Goal: Task Accomplishment & Management: Manage account settings

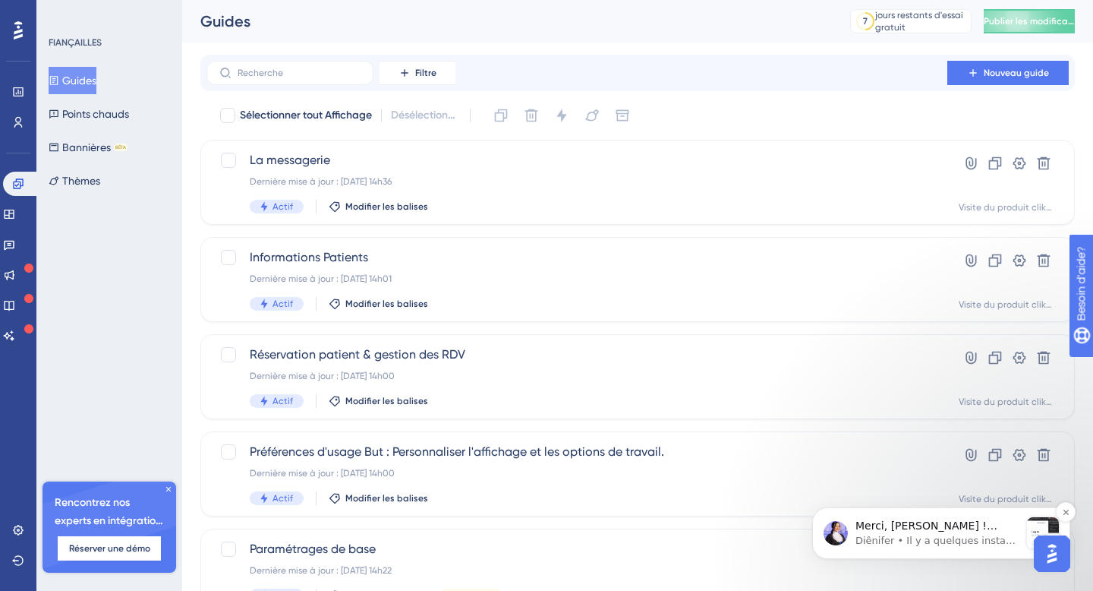
click at [947, 540] on font "Diênifer • Il y a quelques instants" at bounding box center [939, 540] width 166 height 11
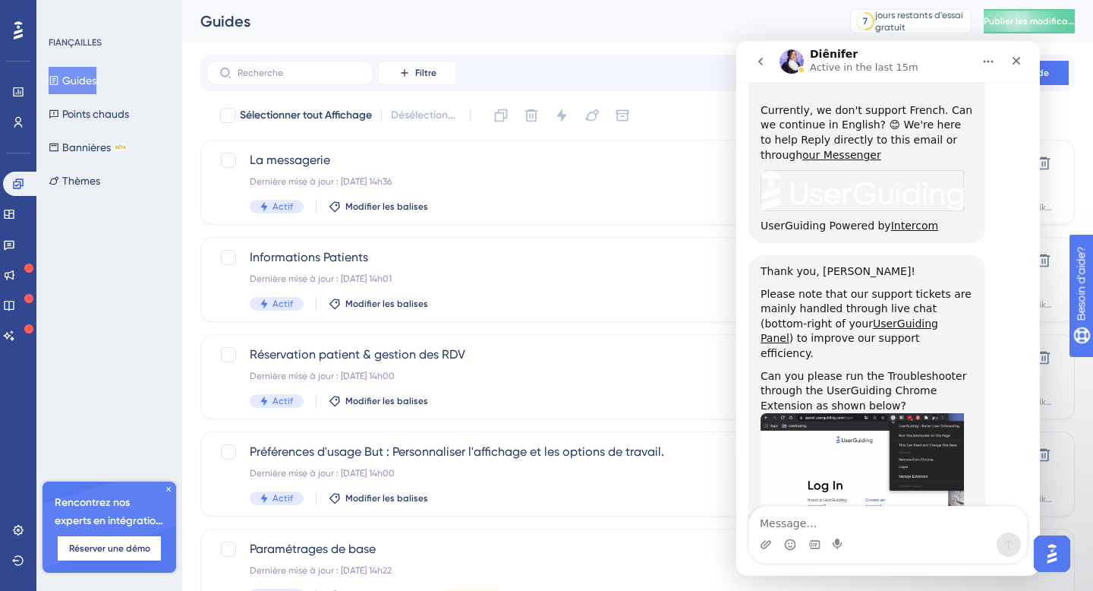
scroll to position [1355, 0]
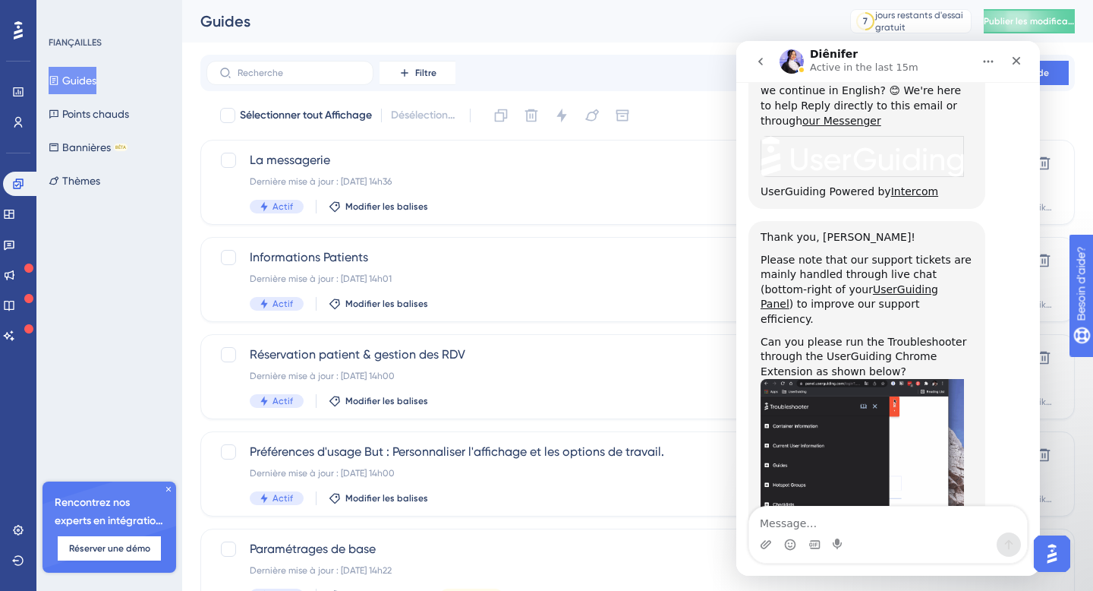
click at [854, 528] on textarea "Message…" at bounding box center [888, 519] width 278 height 26
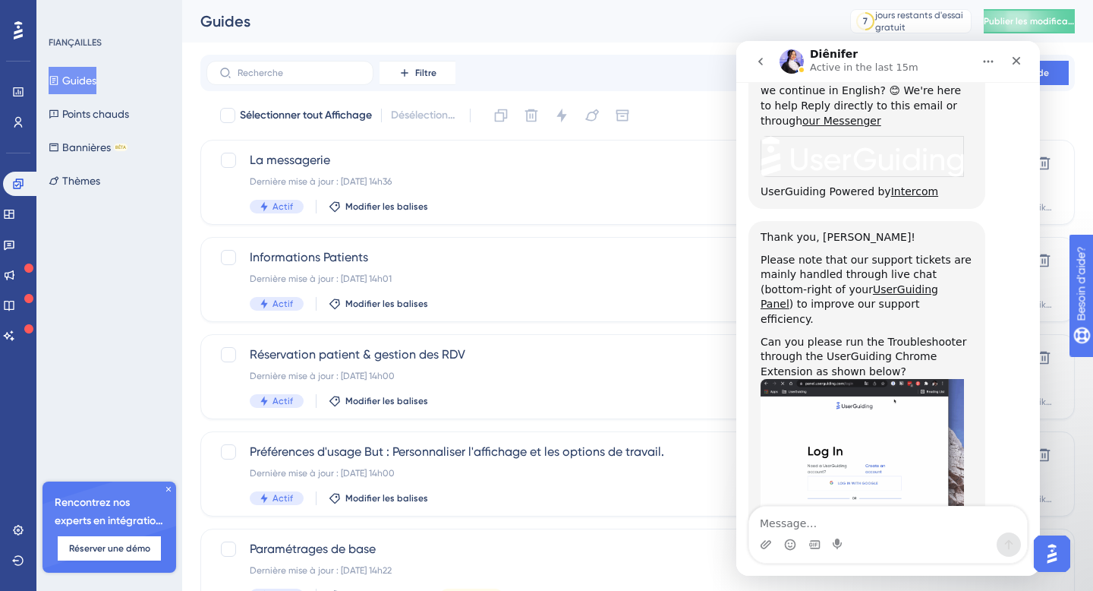
click at [854, 528] on textarea "Message…" at bounding box center [888, 519] width 278 height 26
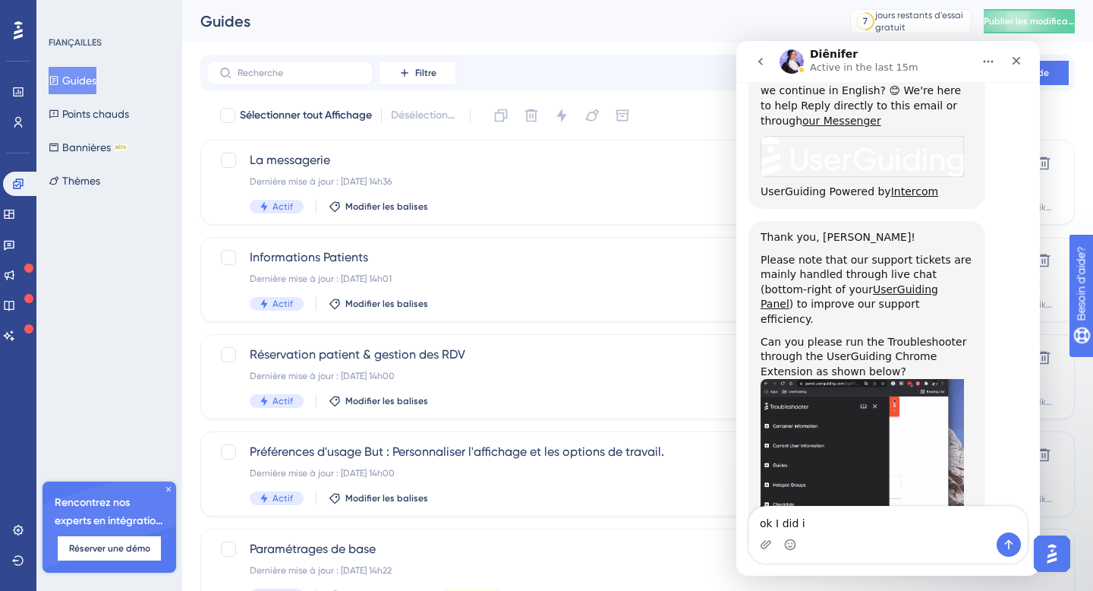
type textarea "ok I did it"
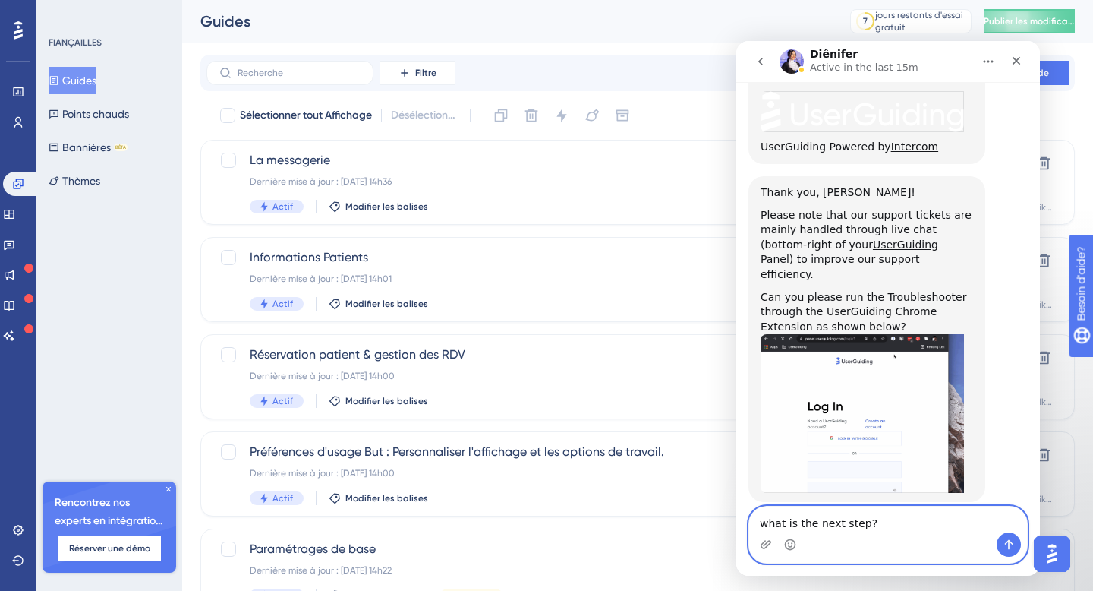
type textarea "what is the next step?"
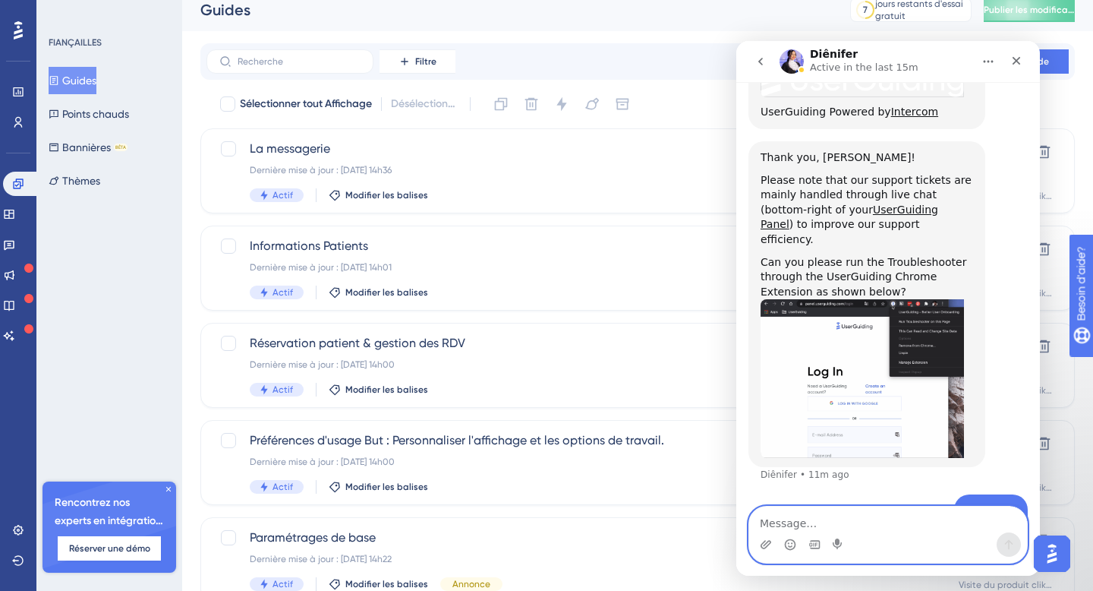
scroll to position [71, 0]
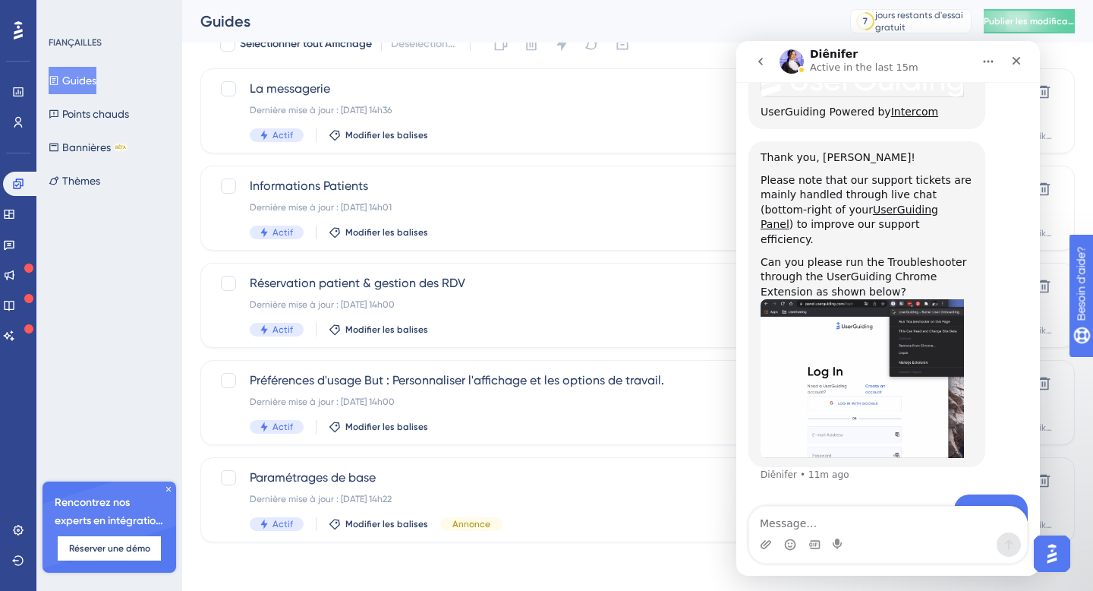
click at [928, 60] on div "Diênifer Active in the last 15m" at bounding box center [876, 62] width 193 height 27
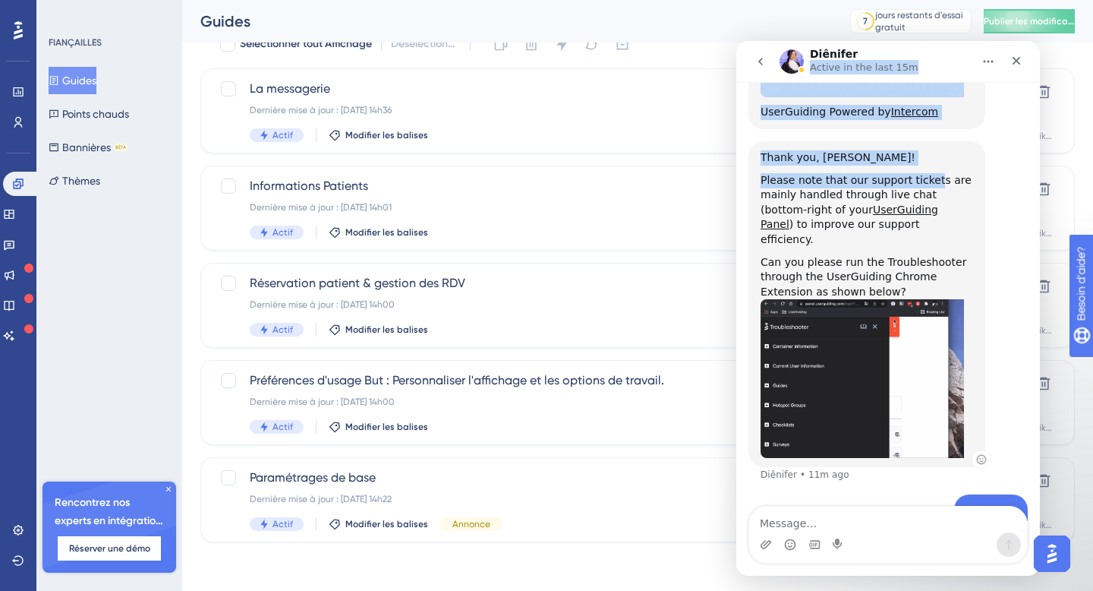
drag, startPoint x: 928, startPoint y: 58, endPoint x: 930, endPoint y: 122, distance: 63.8
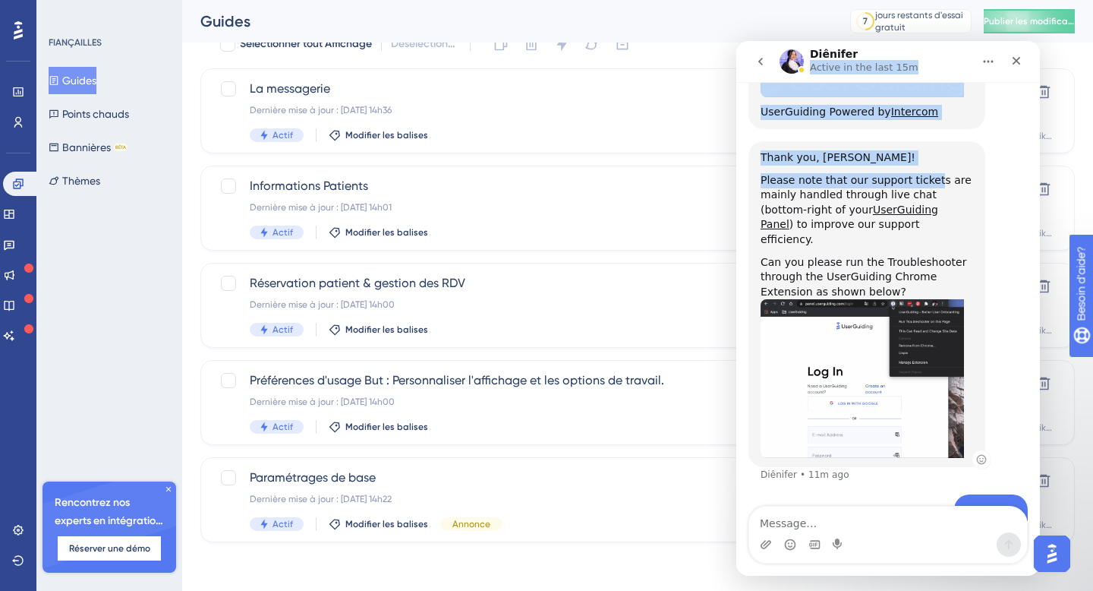
click at [930, 122] on div "Diênifer Active in the last 15m We help your business grow with better user onb…" at bounding box center [889, 308] width 304 height 535
click at [767, 68] on button "go back" at bounding box center [760, 61] width 29 height 29
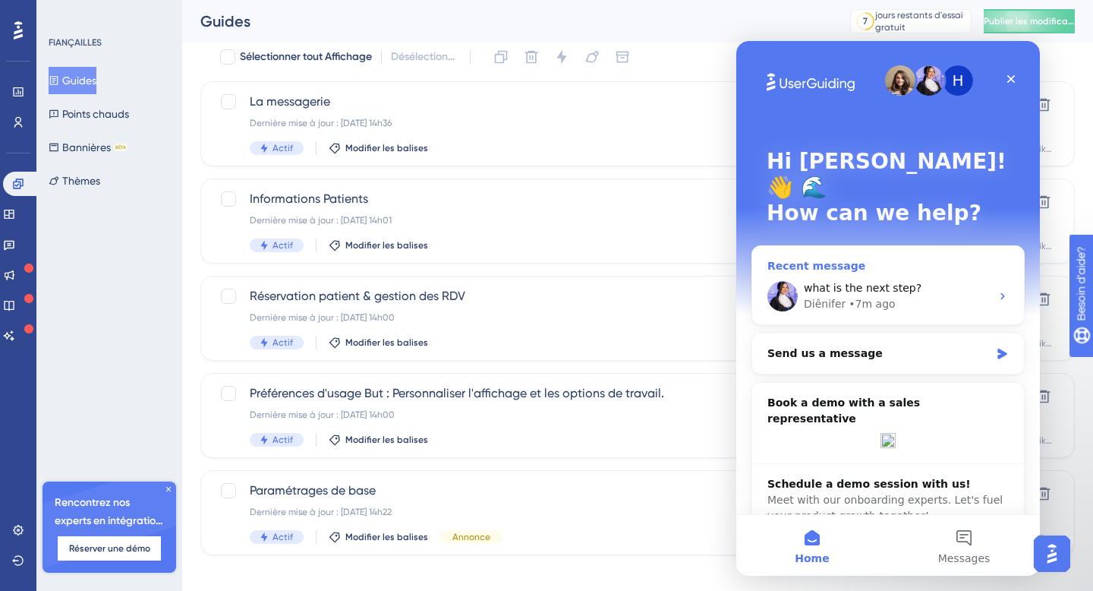
scroll to position [44, 0]
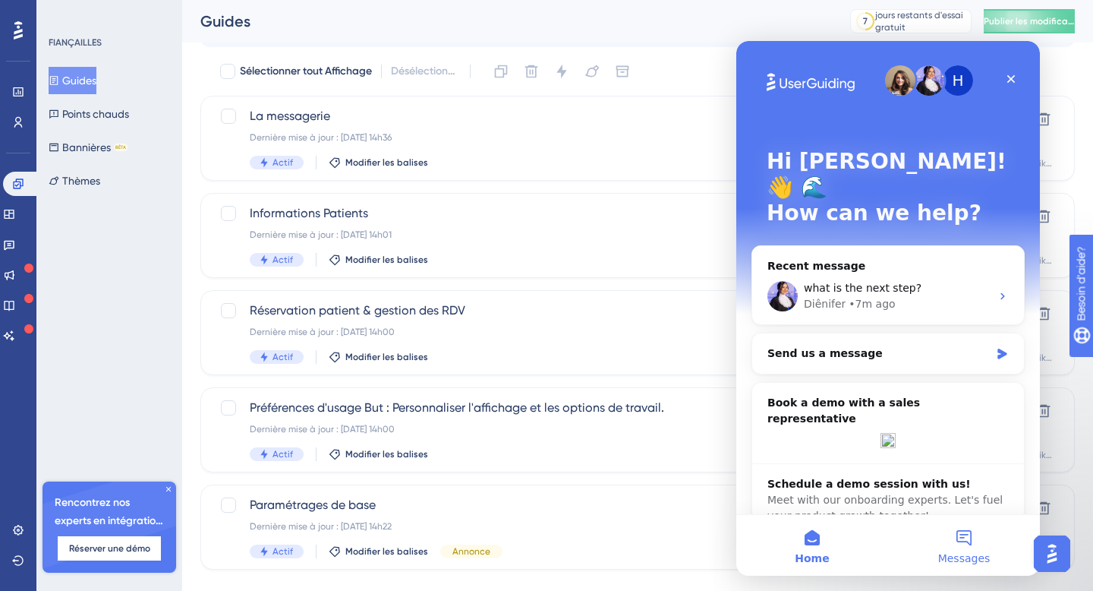
click at [967, 535] on button "Messages" at bounding box center [964, 545] width 152 height 61
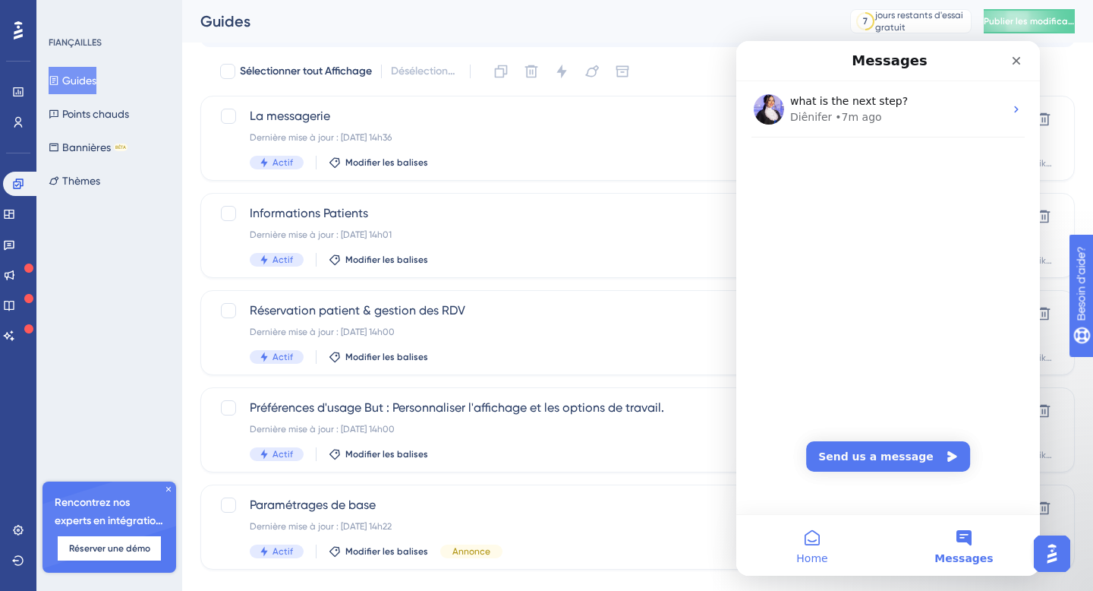
click at [825, 550] on button "Home" at bounding box center [813, 545] width 152 height 61
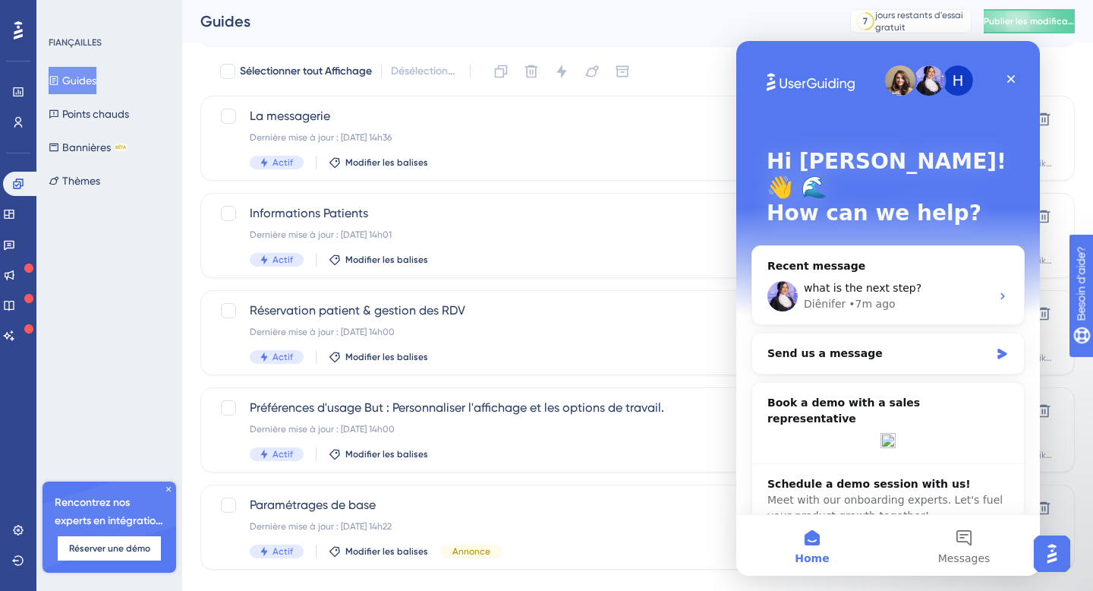
click at [846, 57] on div "H Hi [PERSON_NAME]! 👋 🌊 How can we help?" at bounding box center [888, 190] width 273 height 299
click at [1065, 81] on div "Sélectionner tout Affichage Désélectionner" at bounding box center [647, 71] width 857 height 24
click at [1017, 81] on icon "Close" at bounding box center [1011, 79] width 12 height 12
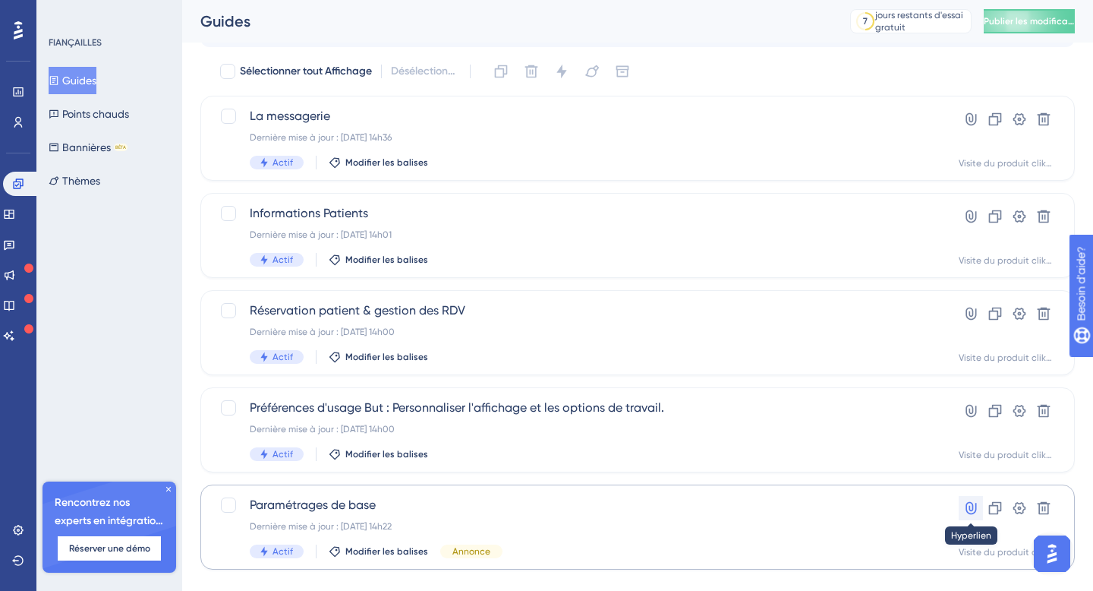
click at [959, 508] on button at bounding box center [971, 508] width 24 height 24
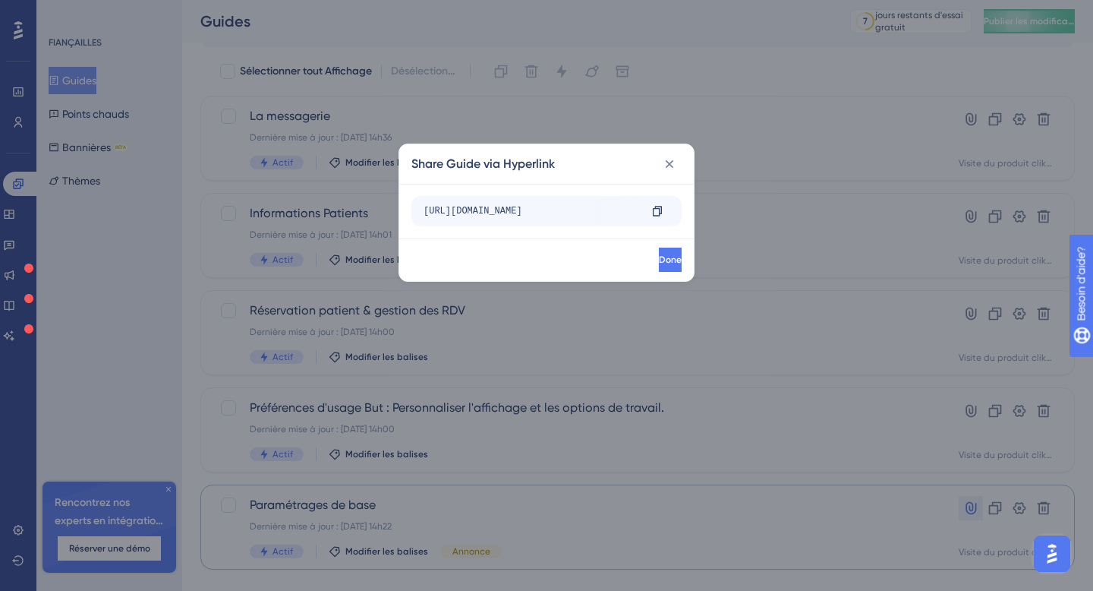
click at [1046, 11] on div "Share Guide via Hyperlink [URL][DOMAIN_NAME] Copy Done" at bounding box center [546, 295] width 1093 height 591
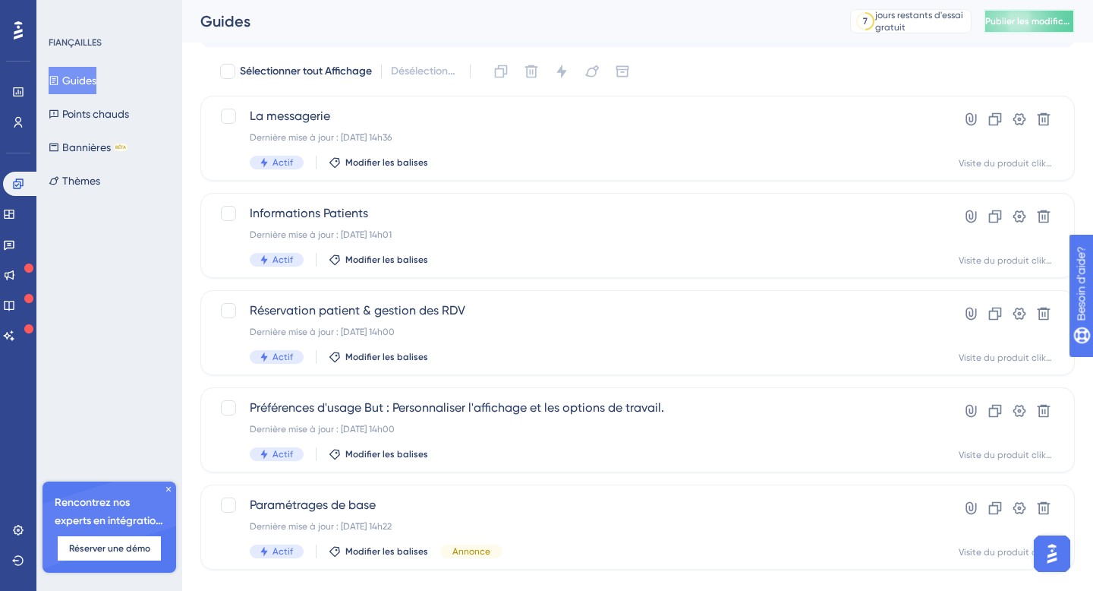
click at [1046, 26] on font "Publier les modifications" at bounding box center [1039, 21] width 106 height 11
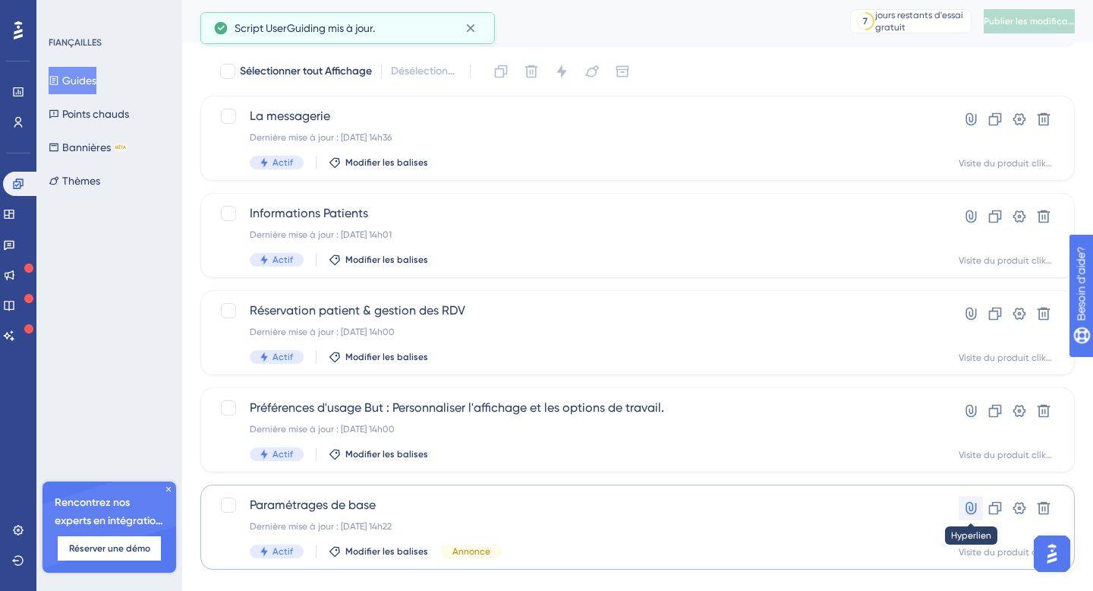
click at [974, 502] on icon at bounding box center [971, 507] width 15 height 15
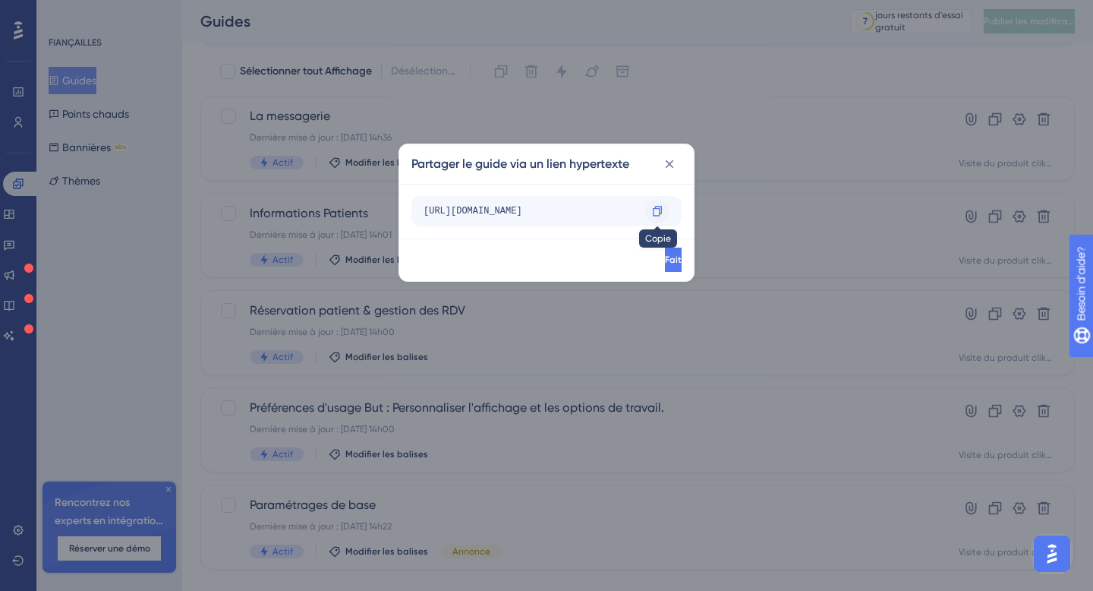
click at [657, 208] on icon at bounding box center [657, 211] width 9 height 10
click at [664, 256] on font "Fait" at bounding box center [672, 259] width 17 height 11
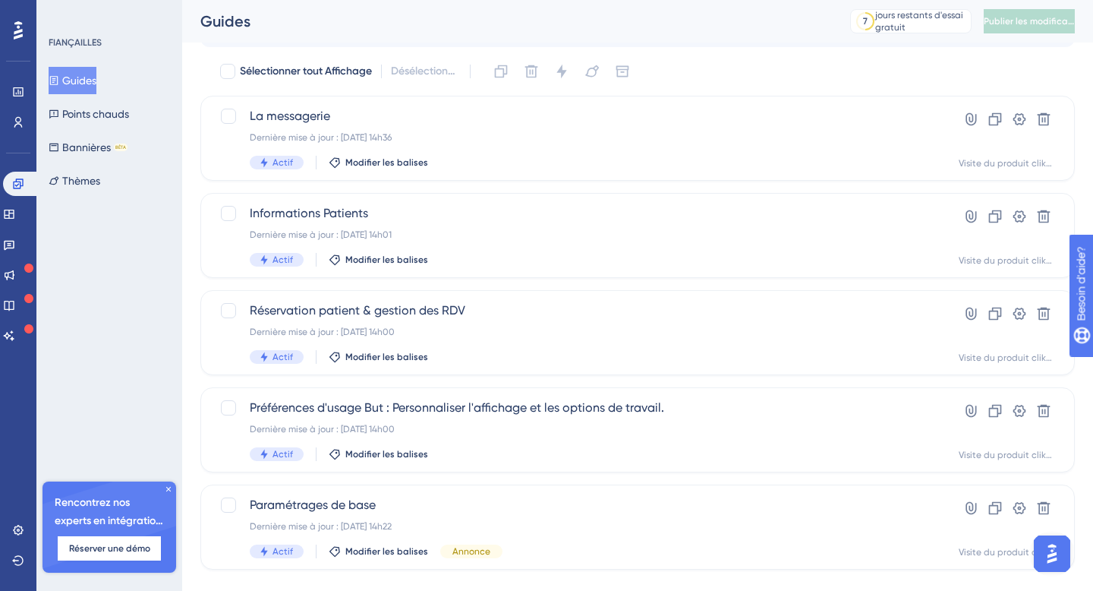
scroll to position [71, 0]
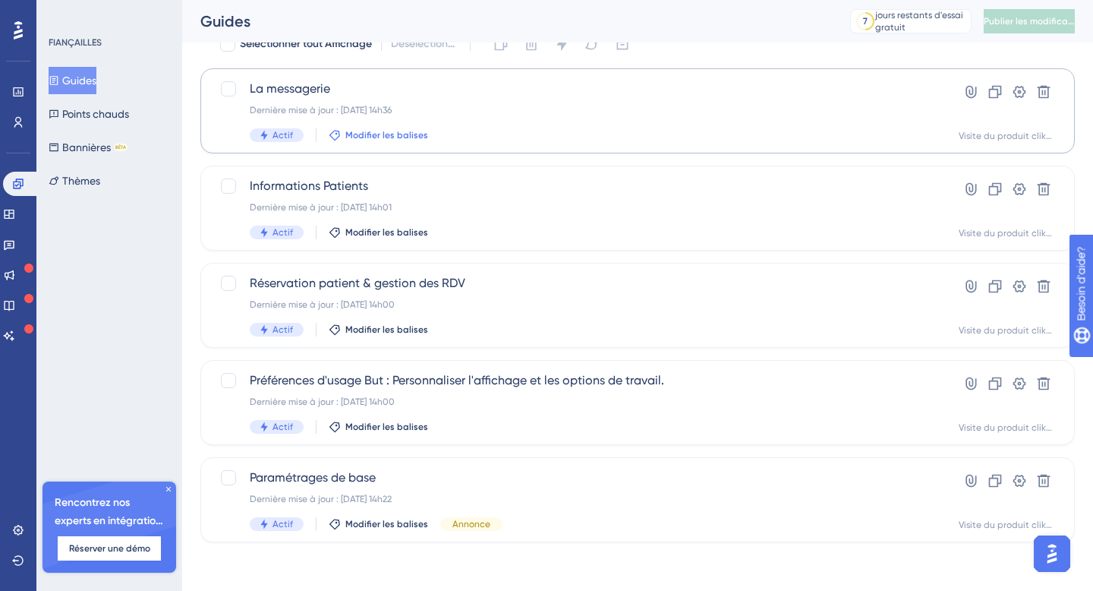
click at [406, 140] on font "Modifier les balises" at bounding box center [387, 135] width 83 height 11
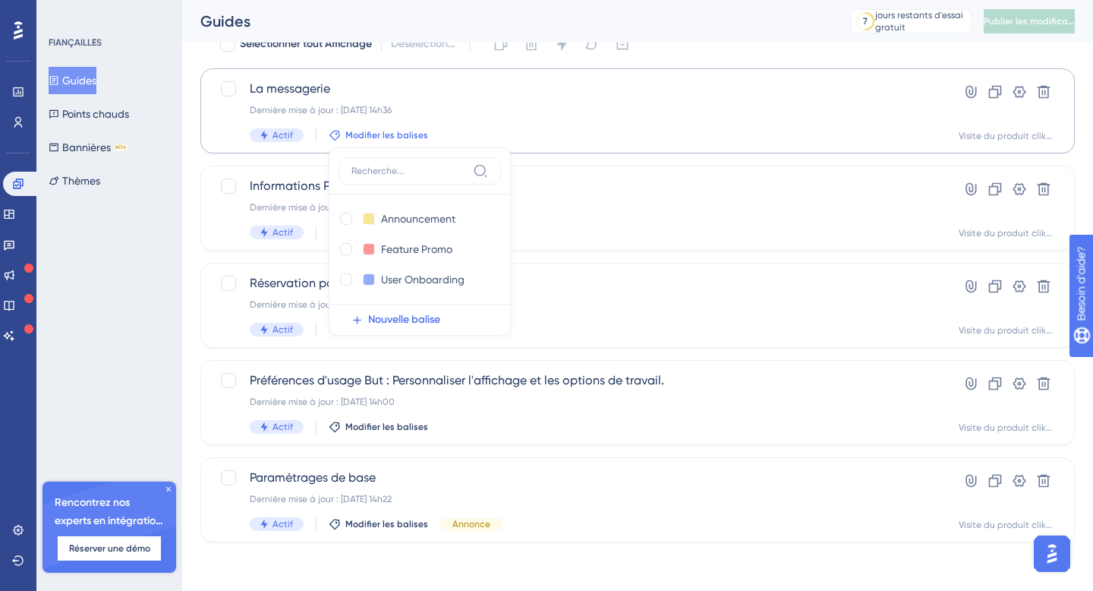
click at [406, 140] on font "Modifier les balises" at bounding box center [387, 135] width 83 height 11
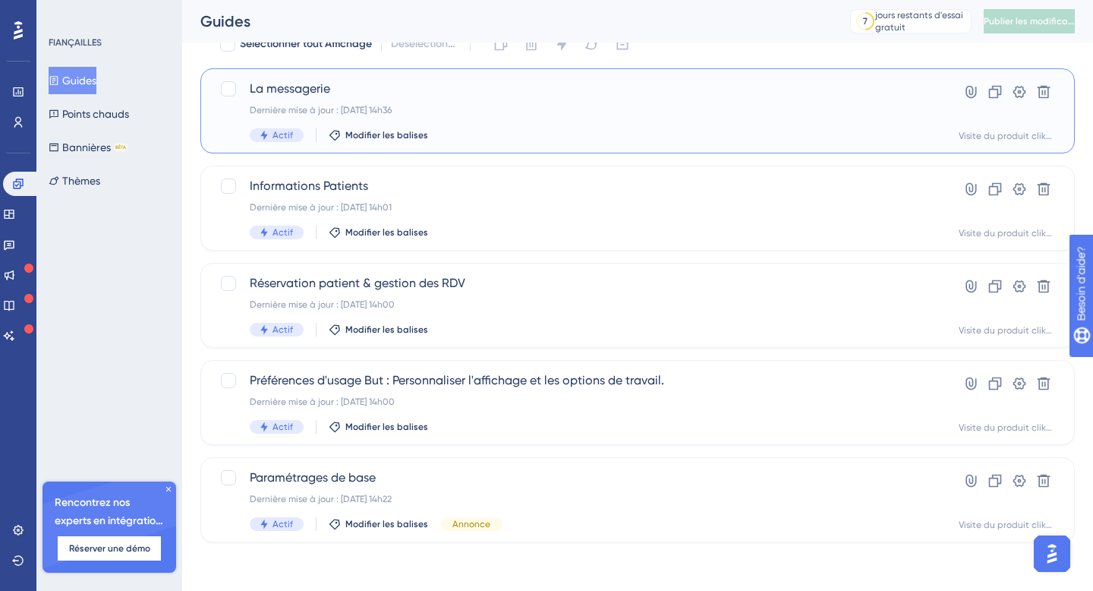
click at [409, 145] on div "La messagerie Dernière mise à jour : [DATE] 14h36 Actif Modifier les balises Hy…" at bounding box center [637, 110] width 875 height 85
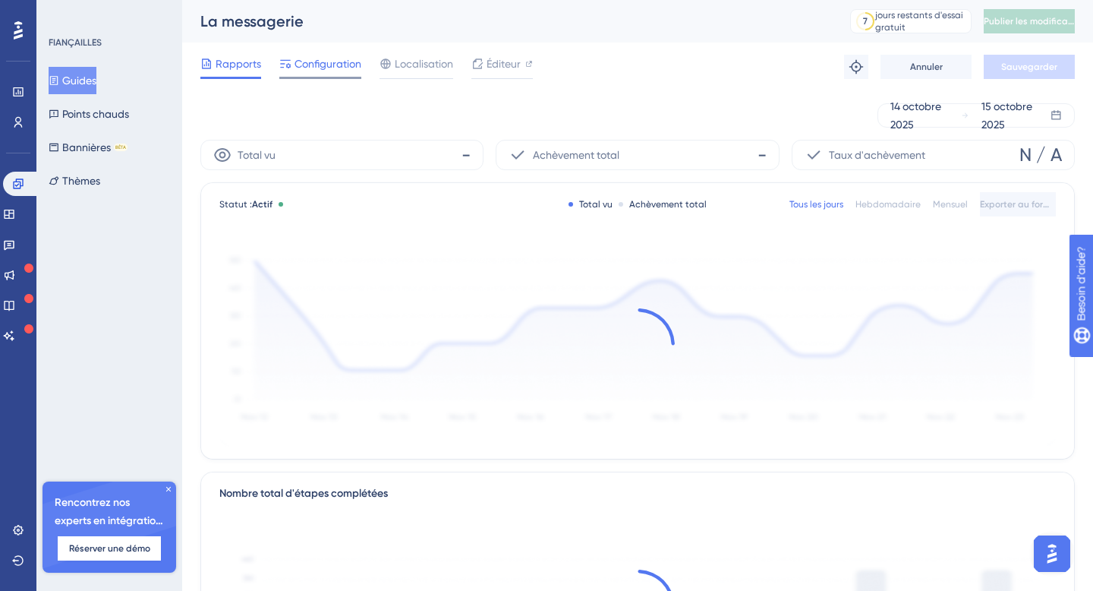
click at [305, 65] on font "Configuration" at bounding box center [328, 64] width 67 height 12
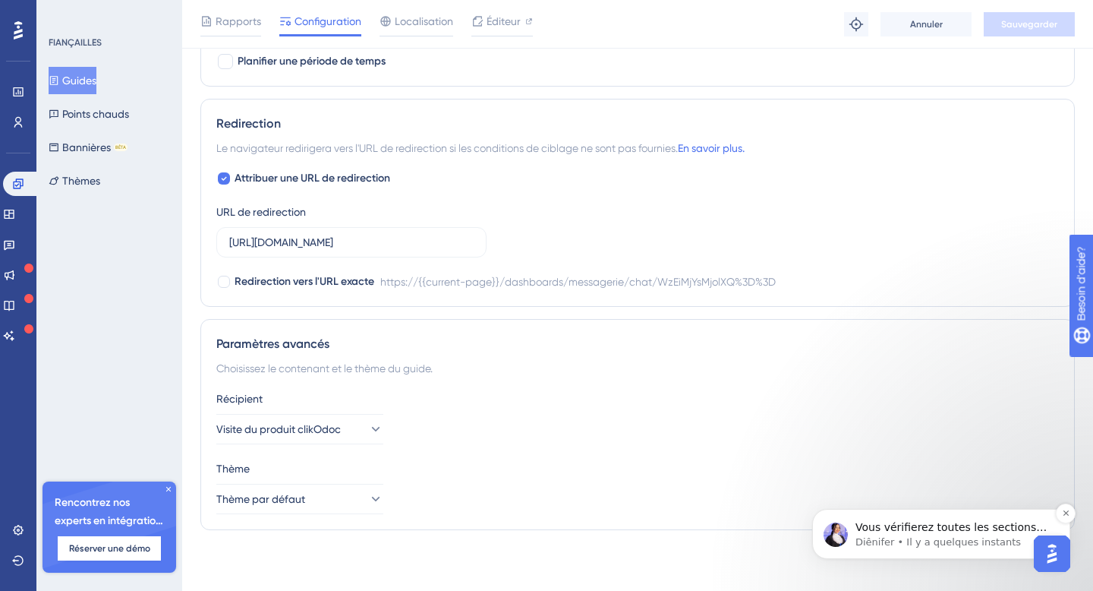
click at [1008, 540] on p "Diênifer • Il y a quelques instants" at bounding box center [954, 542] width 196 height 14
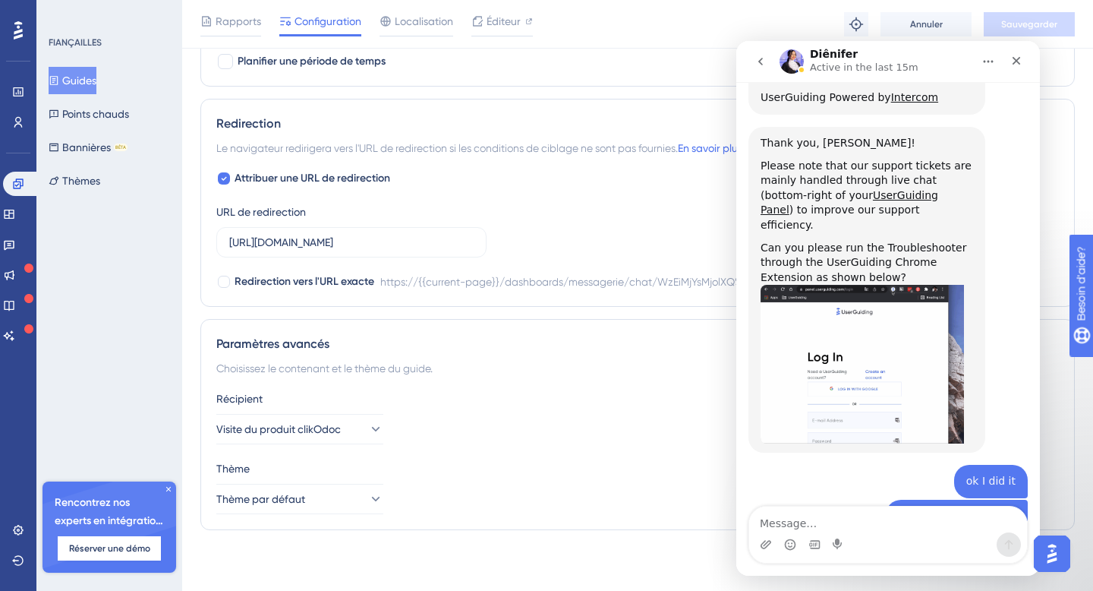
scroll to position [1510, 0]
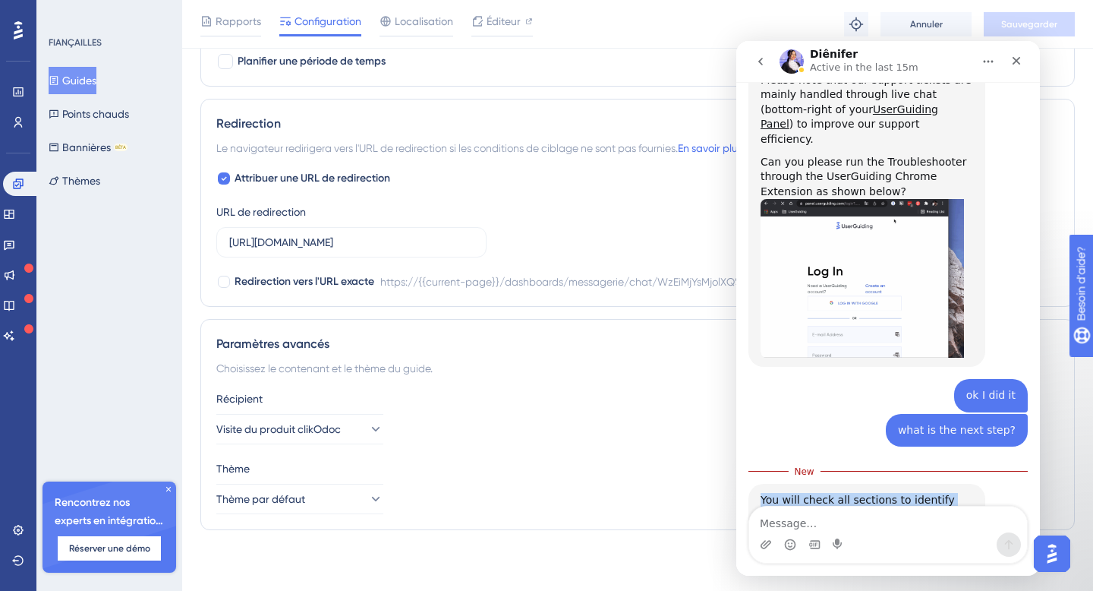
drag, startPoint x: 763, startPoint y: 425, endPoint x: 791, endPoint y: 459, distance: 43.7
click at [791, 493] on div "You will check all sections to identify any errors. As a reference, you can tak…" at bounding box center [867, 515] width 213 height 45
copy div "You will check all sections to identify any errors. As a reference, you can tak…"
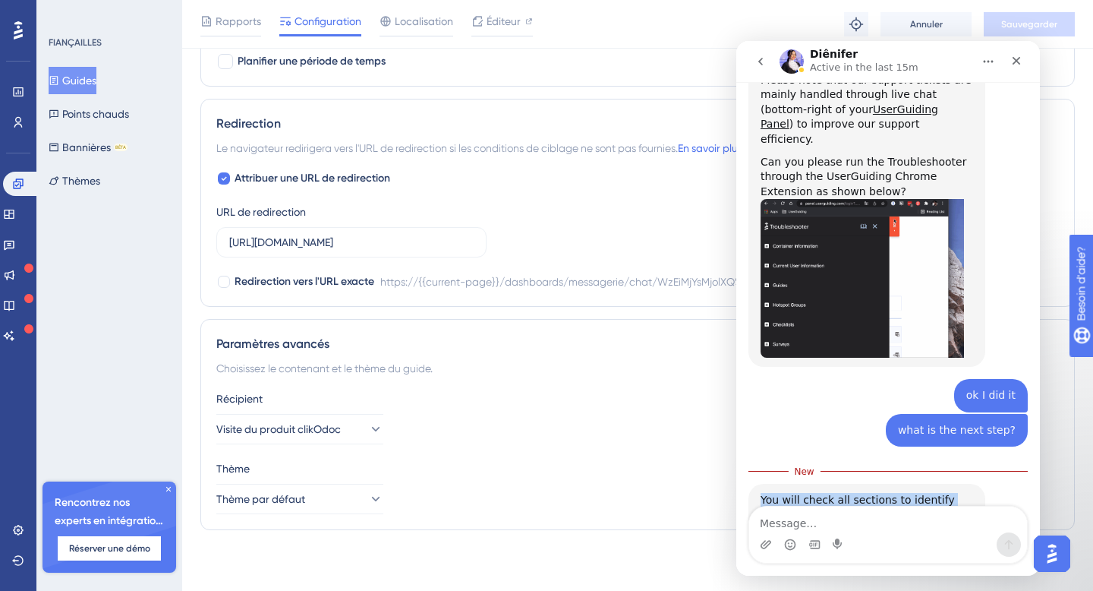
click at [856, 523] on link "article" at bounding box center [872, 529] width 33 height 12
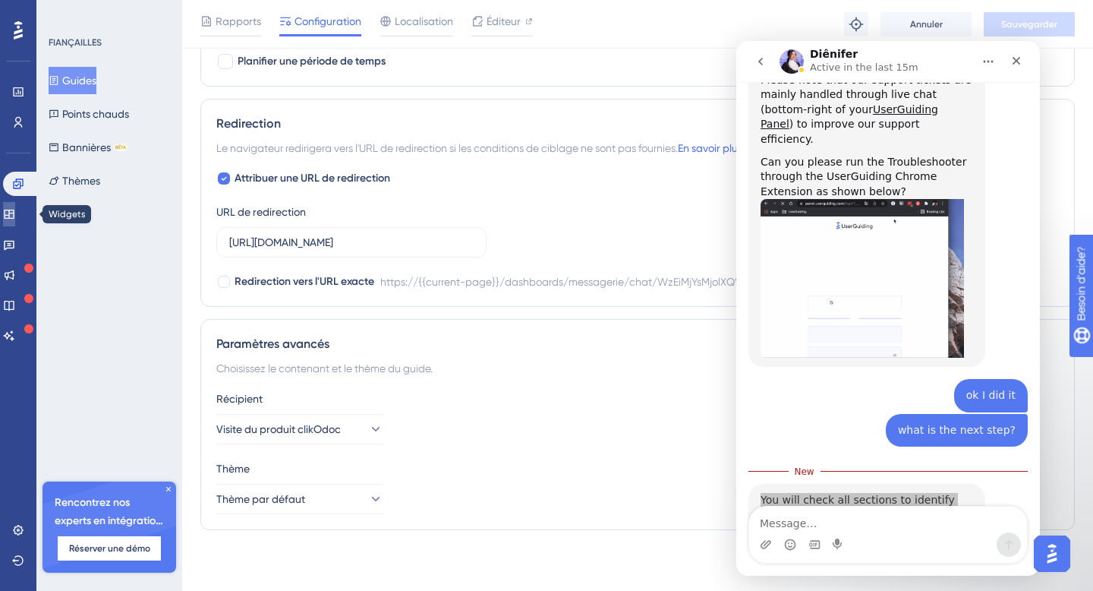
click at [14, 210] on icon at bounding box center [9, 214] width 12 height 12
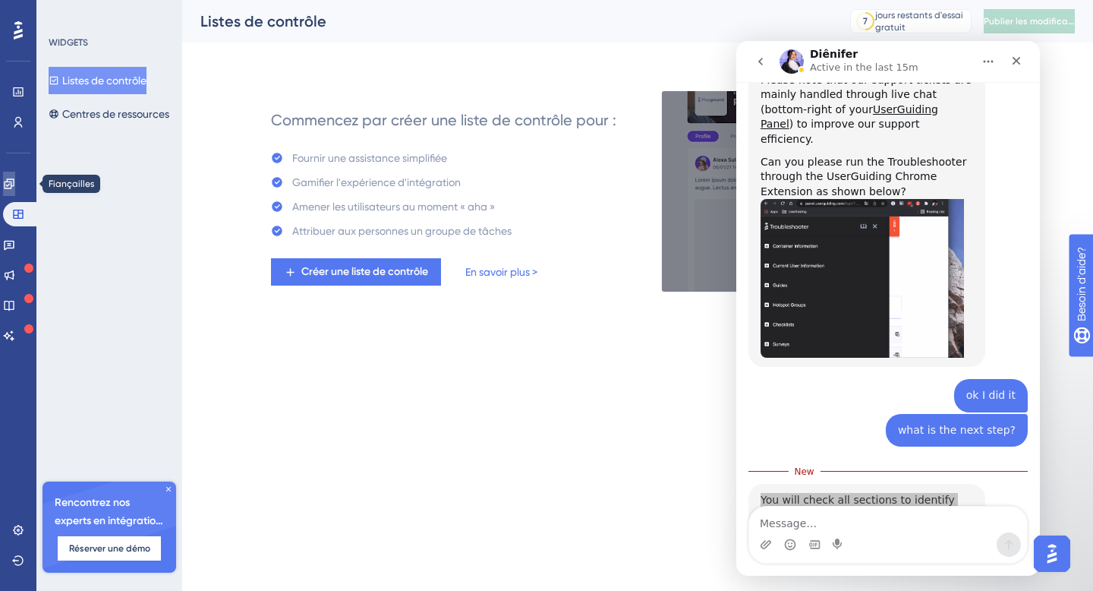
click at [15, 188] on link at bounding box center [9, 184] width 12 height 24
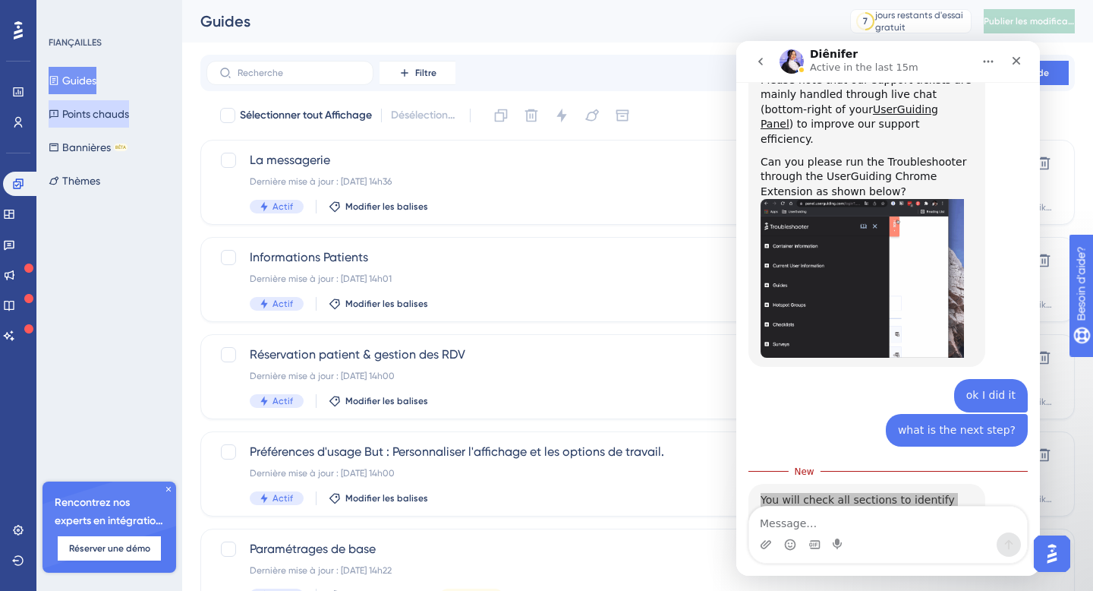
click at [112, 110] on font "Points chauds" at bounding box center [95, 114] width 67 height 12
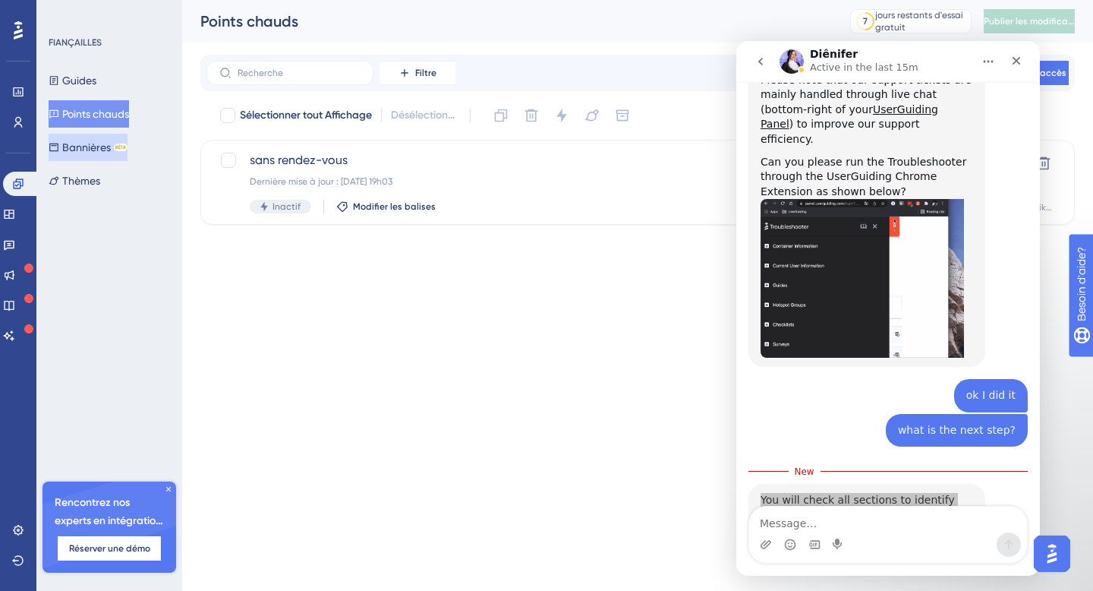
click at [97, 147] on font "Bannières" at bounding box center [86, 147] width 49 height 12
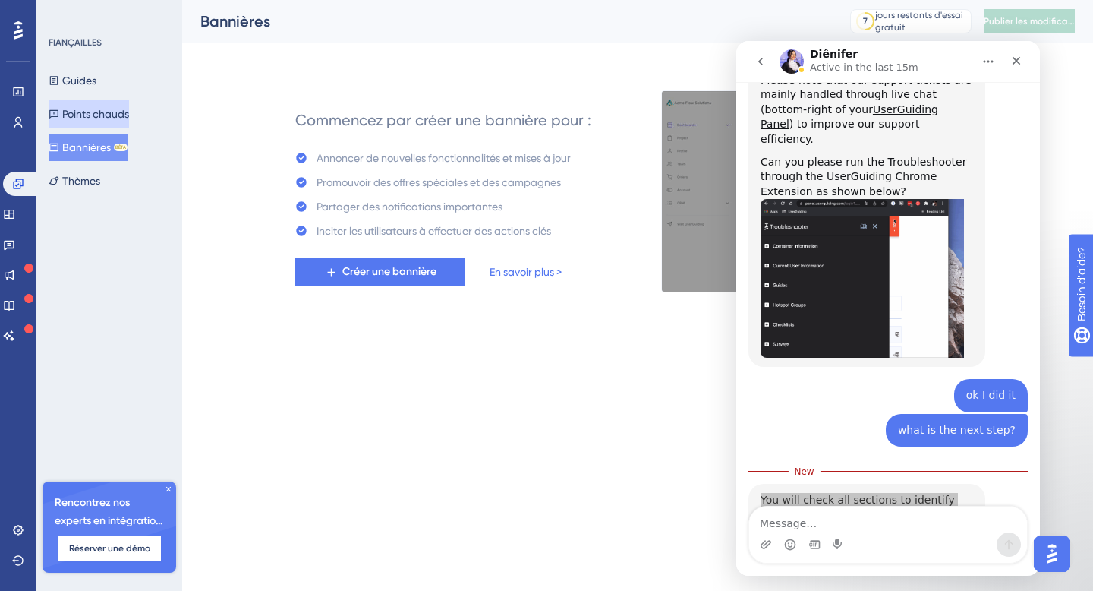
click at [101, 118] on font "Points chauds" at bounding box center [95, 114] width 67 height 12
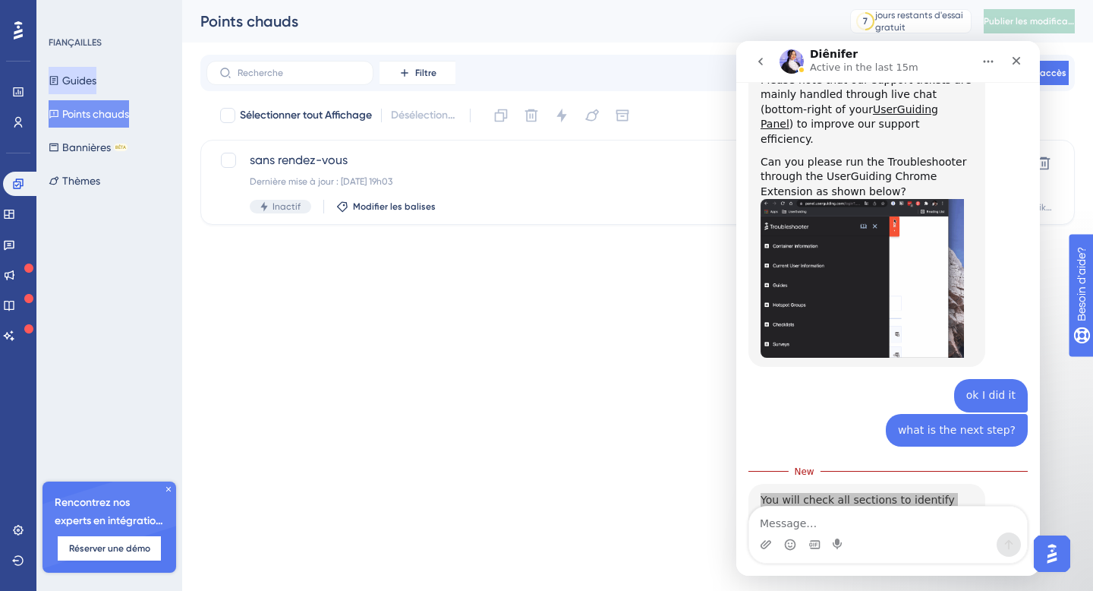
click at [87, 67] on button "Guides" at bounding box center [73, 80] width 48 height 27
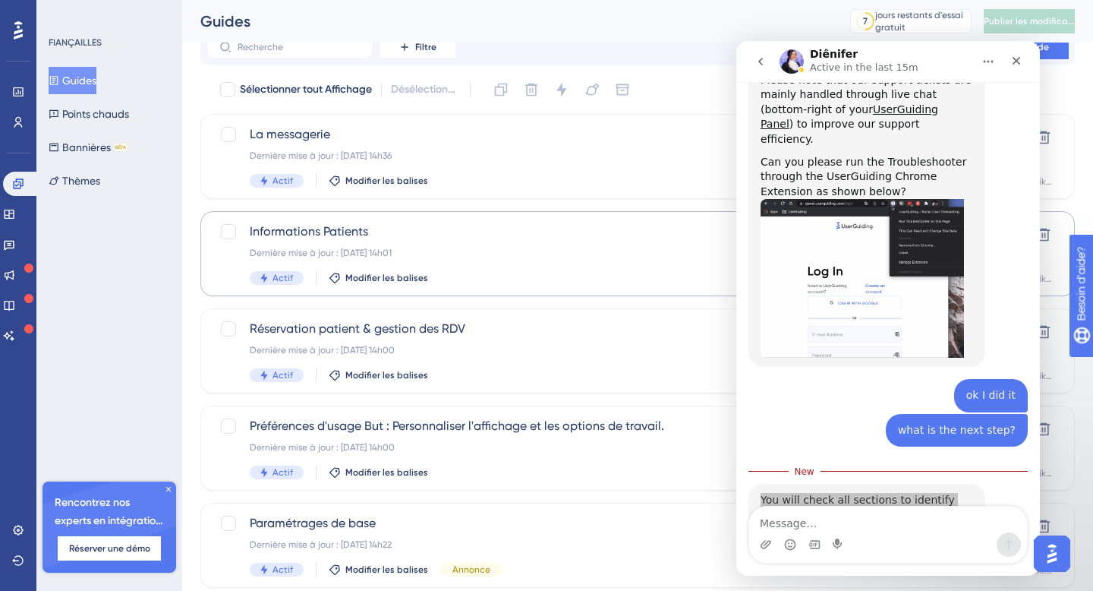
scroll to position [71, 0]
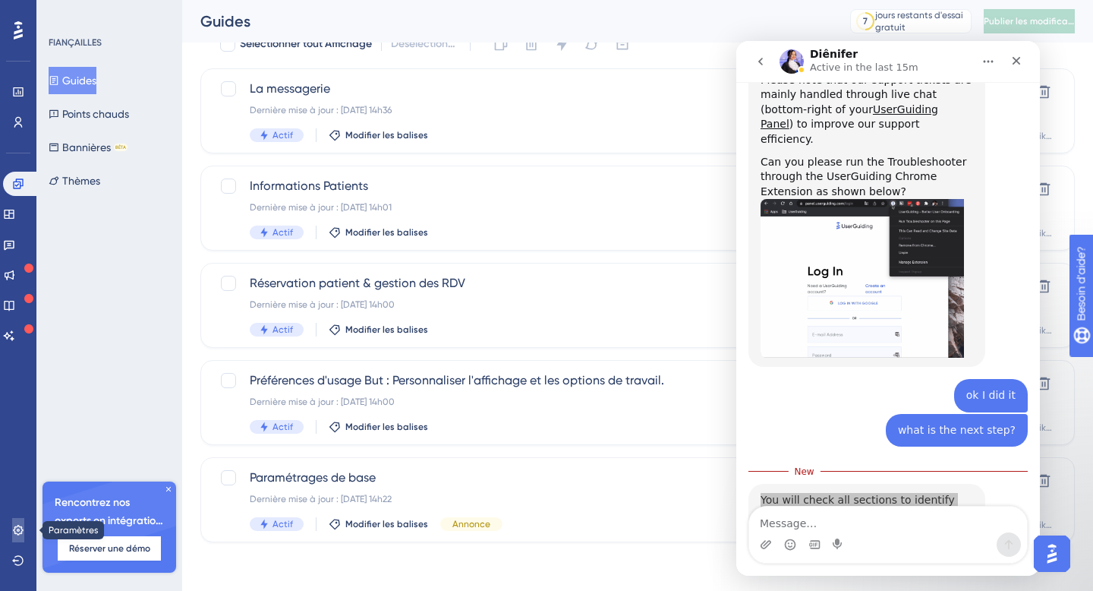
click at [19, 527] on icon at bounding box center [18, 530] width 12 height 12
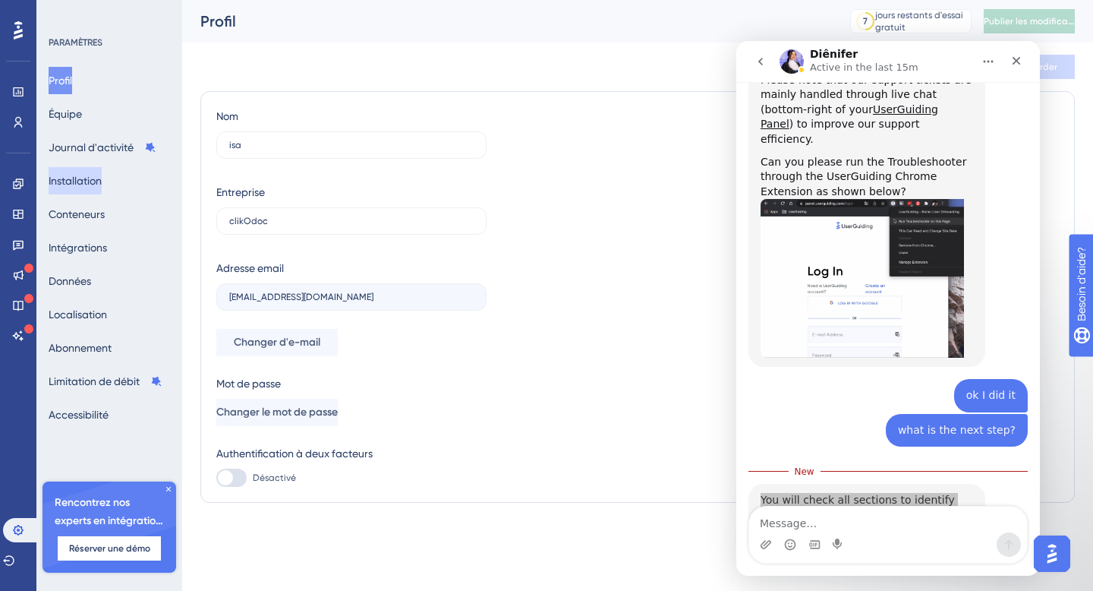
click at [102, 180] on font "Installation" at bounding box center [75, 181] width 53 height 12
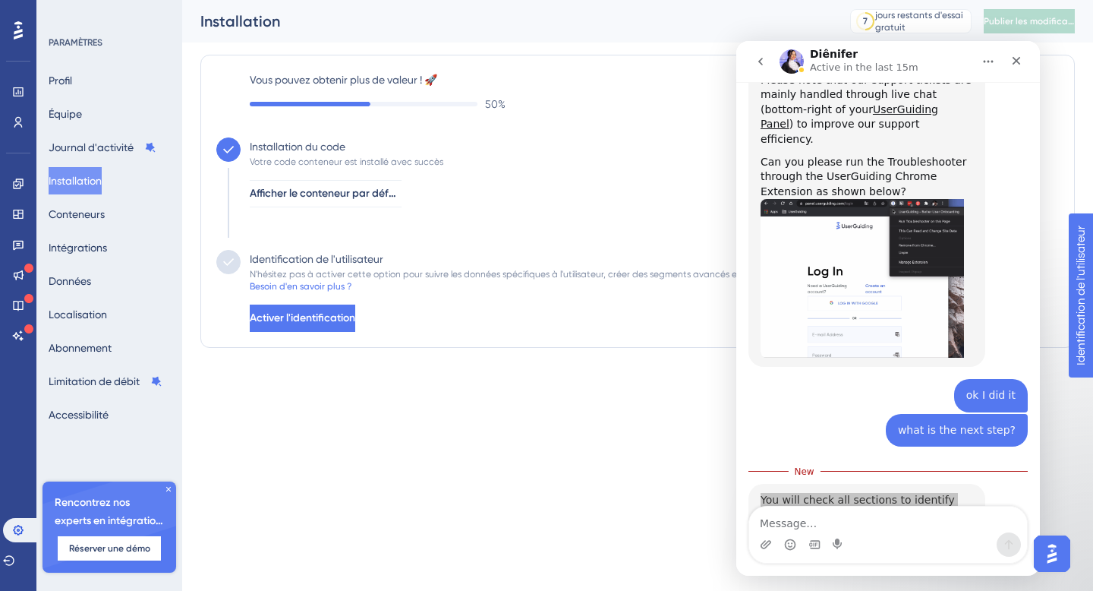
click at [523, 318] on div "Identification de l'utilisateur N'hésitez pas à activer cette option pour suivr…" at bounding box center [582, 291] width 683 height 82
click at [357, 310] on span "Activer l'identification" at bounding box center [304, 318] width 106 height 18
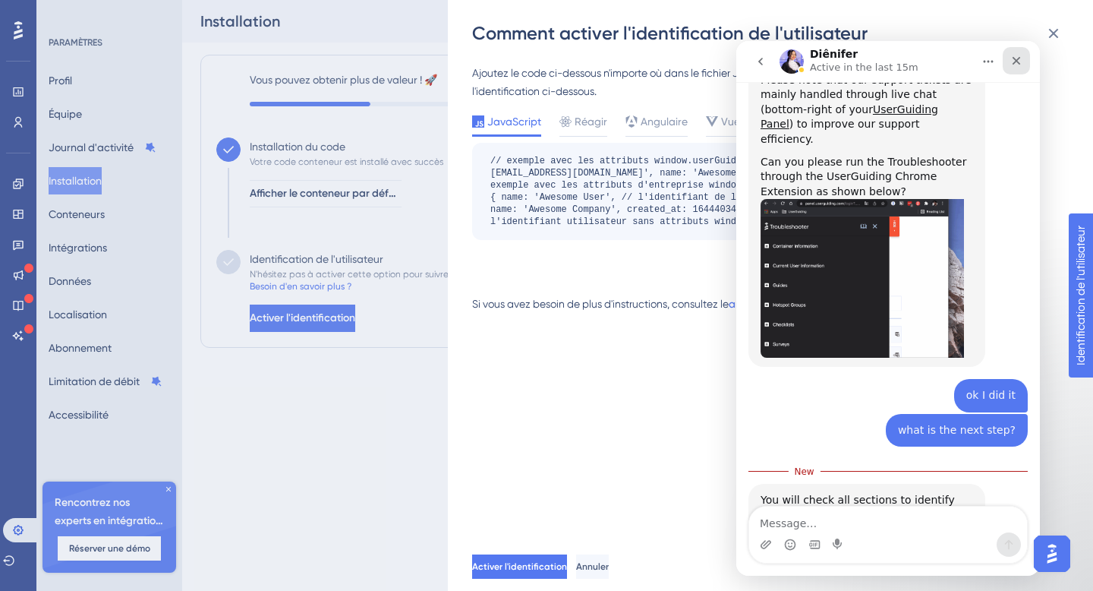
click at [1020, 59] on icon "Close" at bounding box center [1017, 61] width 12 height 12
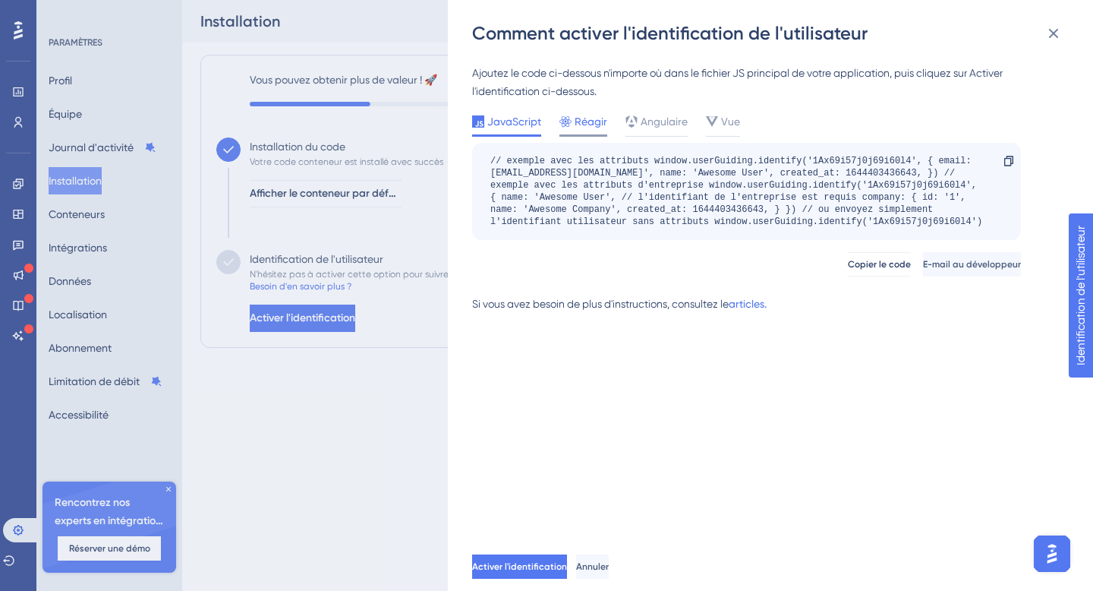
click at [586, 124] on font "Réagir" at bounding box center [591, 121] width 33 height 12
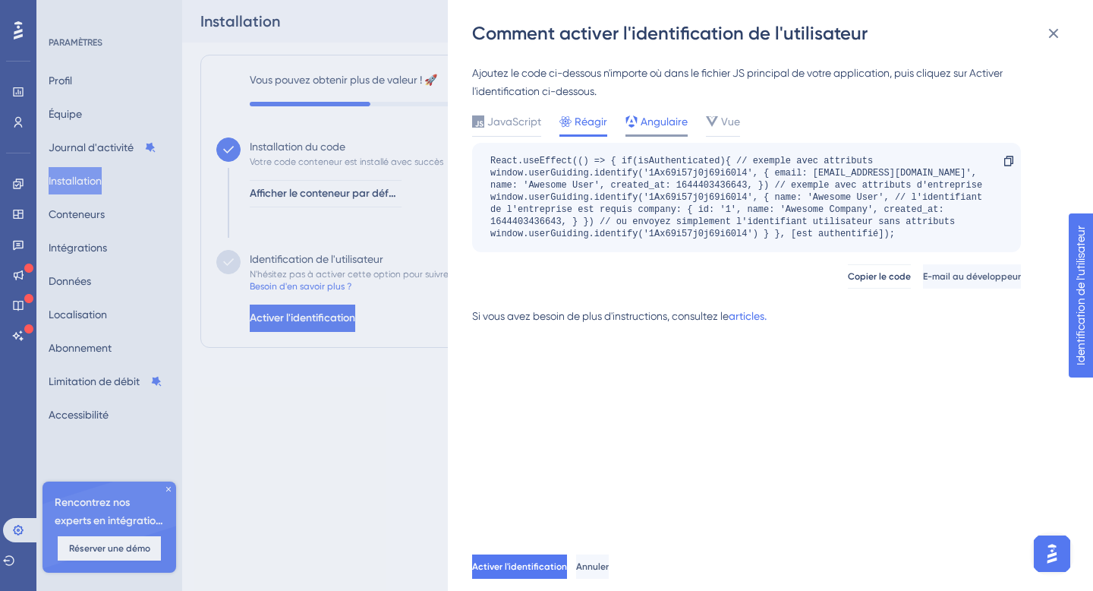
click at [648, 125] on font "Angulaire" at bounding box center [664, 121] width 47 height 12
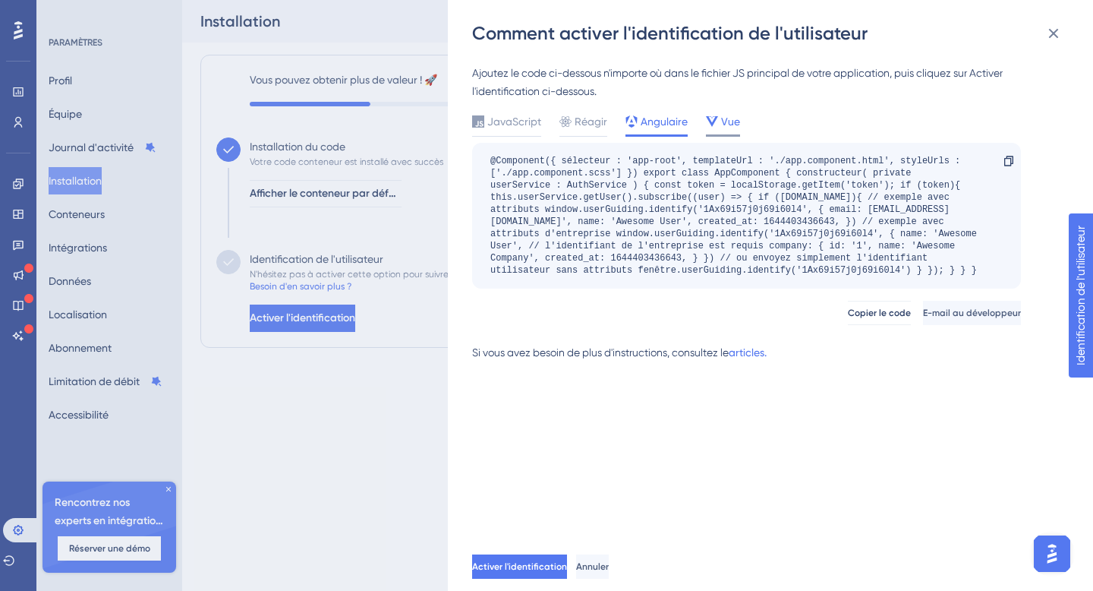
click at [722, 122] on font "Vue" at bounding box center [730, 121] width 19 height 12
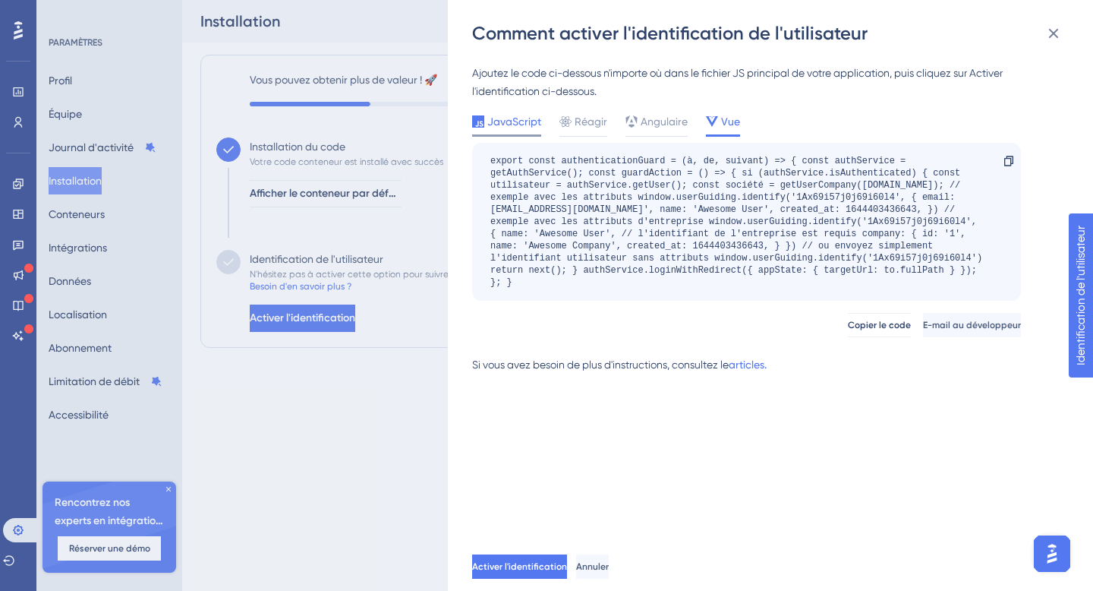
click at [503, 125] on font "JavaScript" at bounding box center [515, 121] width 54 height 12
